Goal: Book appointment/travel/reservation

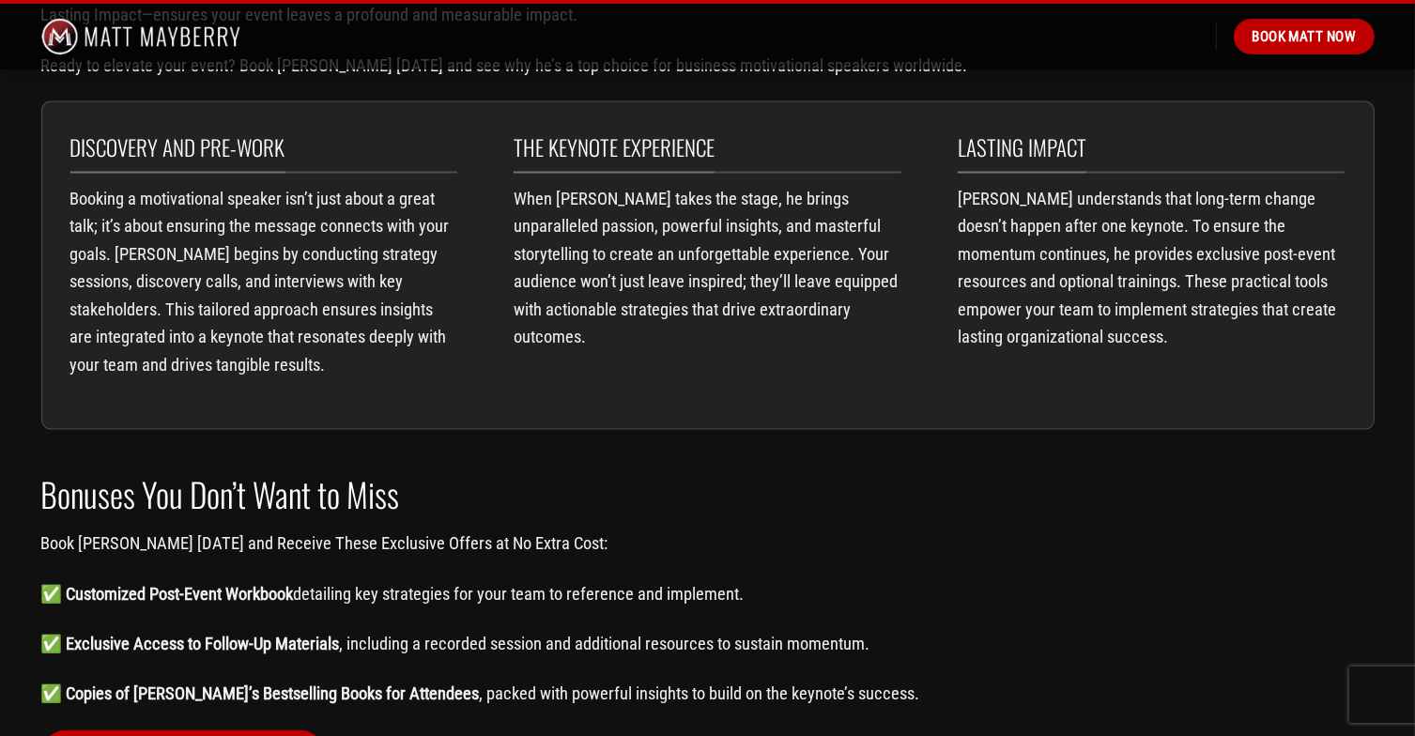
scroll to position [2784, 0]
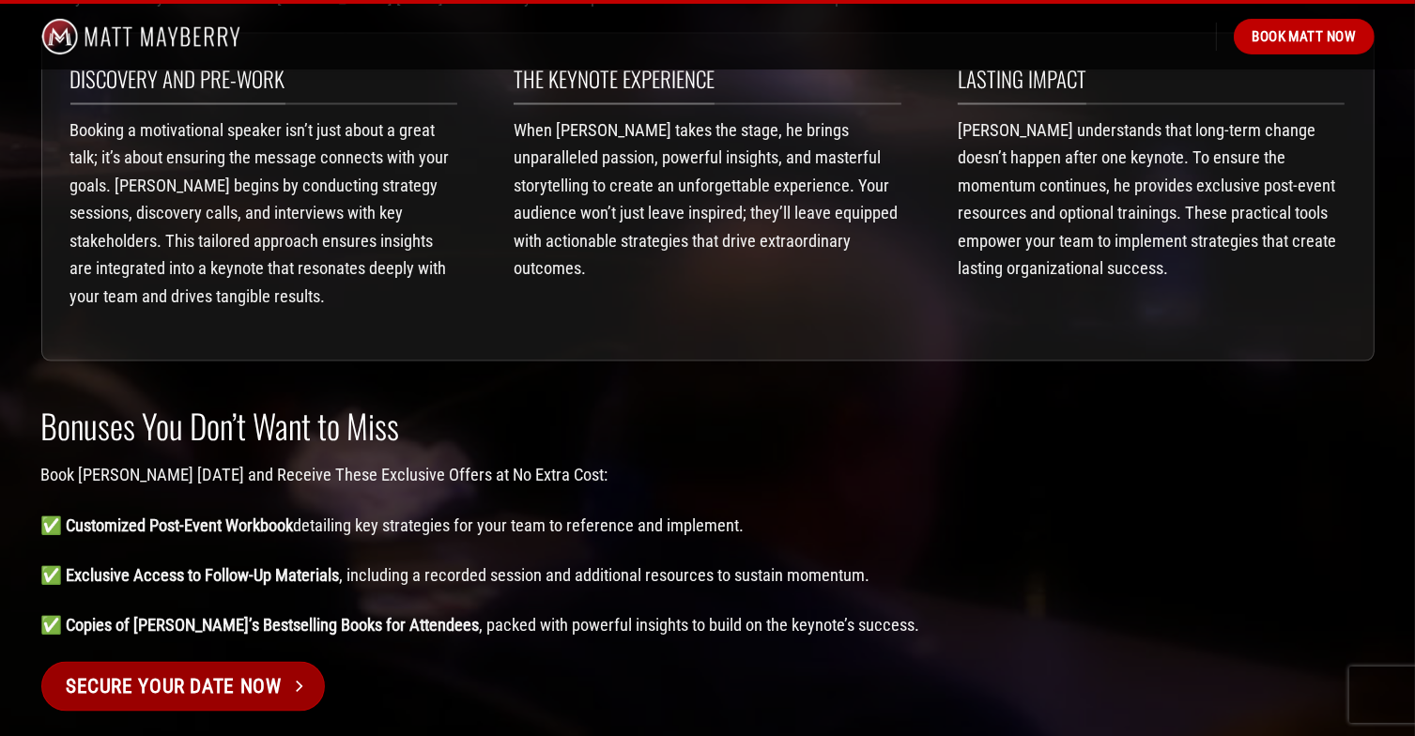
click at [222, 671] on span "Secure your date now" at bounding box center [174, 687] width 216 height 32
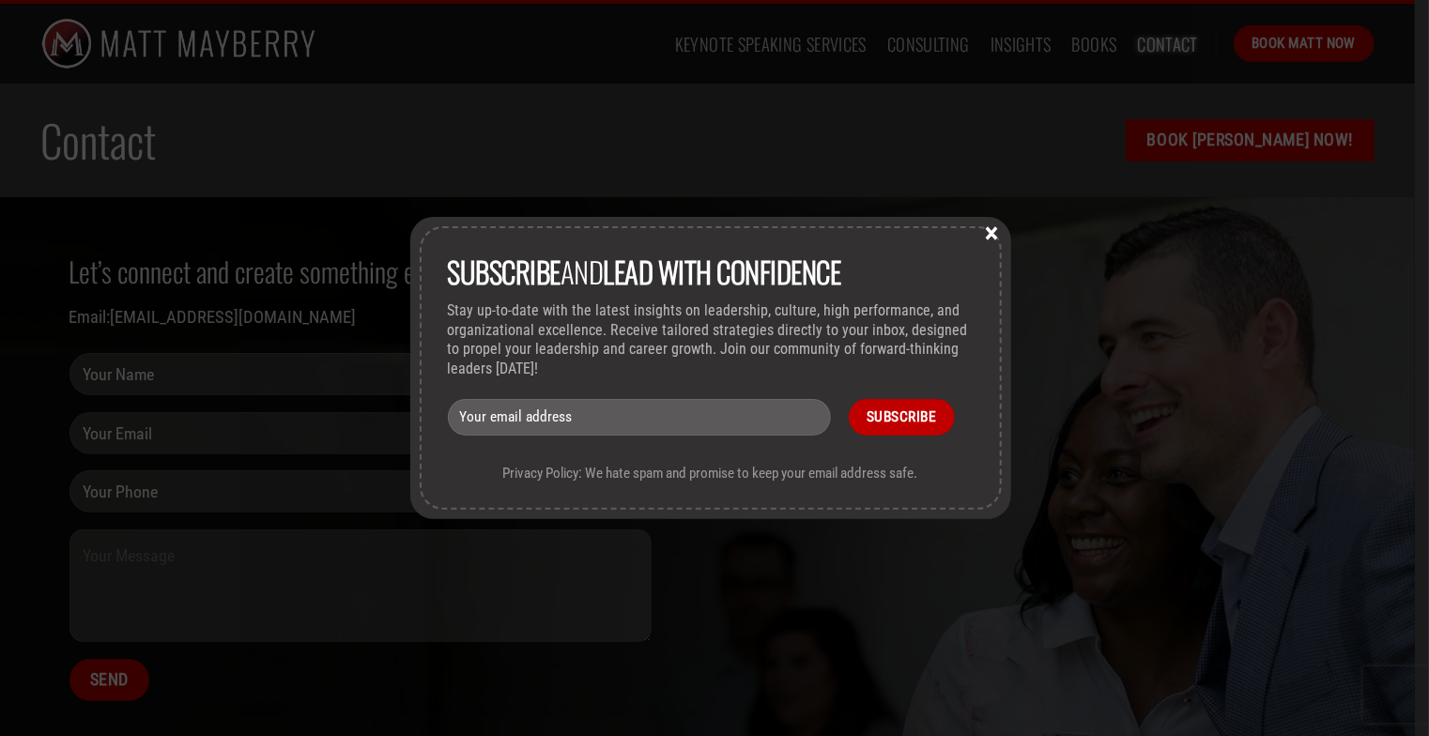
click at [995, 233] on button "×" at bounding box center [993, 232] width 28 height 17
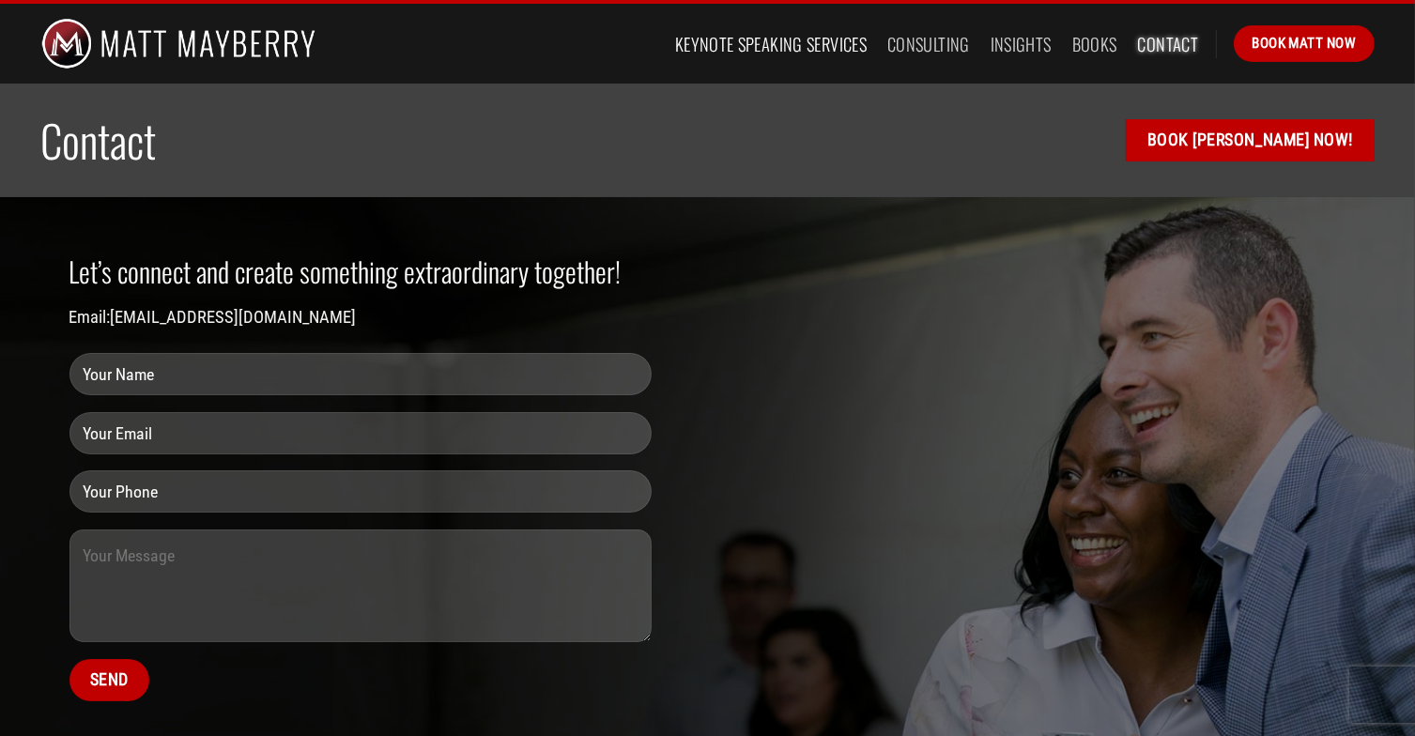
click at [728, 40] on link "Keynote Speaking Services" at bounding box center [771, 44] width 192 height 34
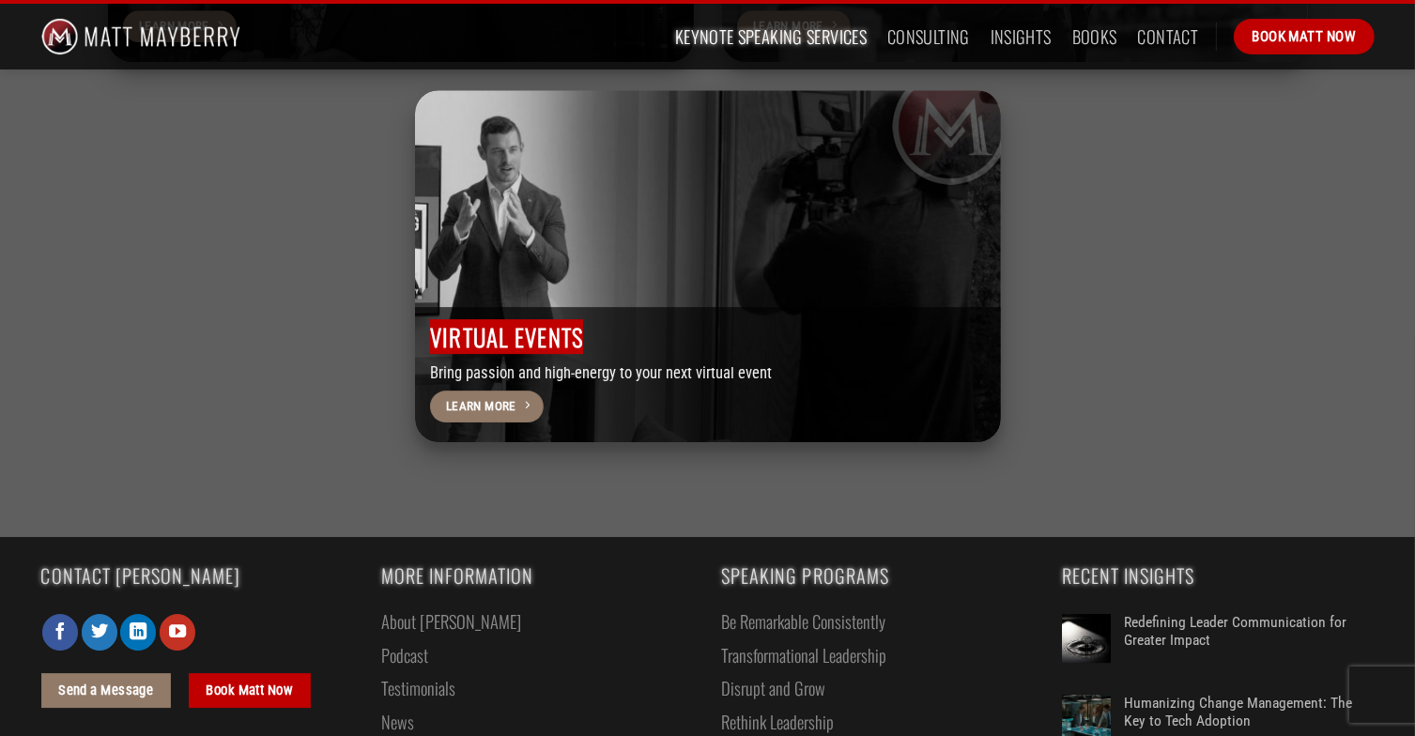
scroll to position [6014, 0]
